Goal: Task Accomplishment & Management: Use online tool/utility

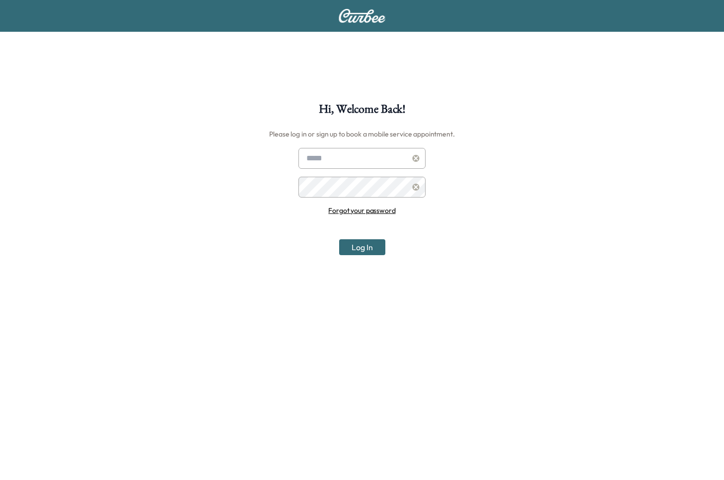
click at [343, 158] on input "text" at bounding box center [361, 158] width 127 height 21
paste input "**********"
type input "**********"
click at [376, 245] on button "Log In" at bounding box center [362, 247] width 46 height 16
